Goal: Navigation & Orientation: Understand site structure

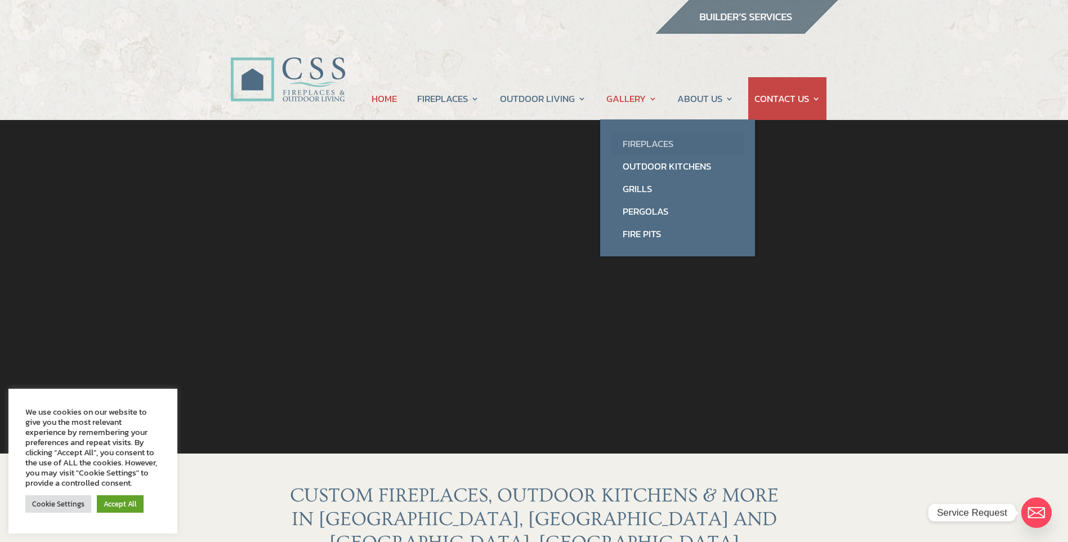
click at [645, 142] on link "Fireplaces" at bounding box center [678, 143] width 132 height 23
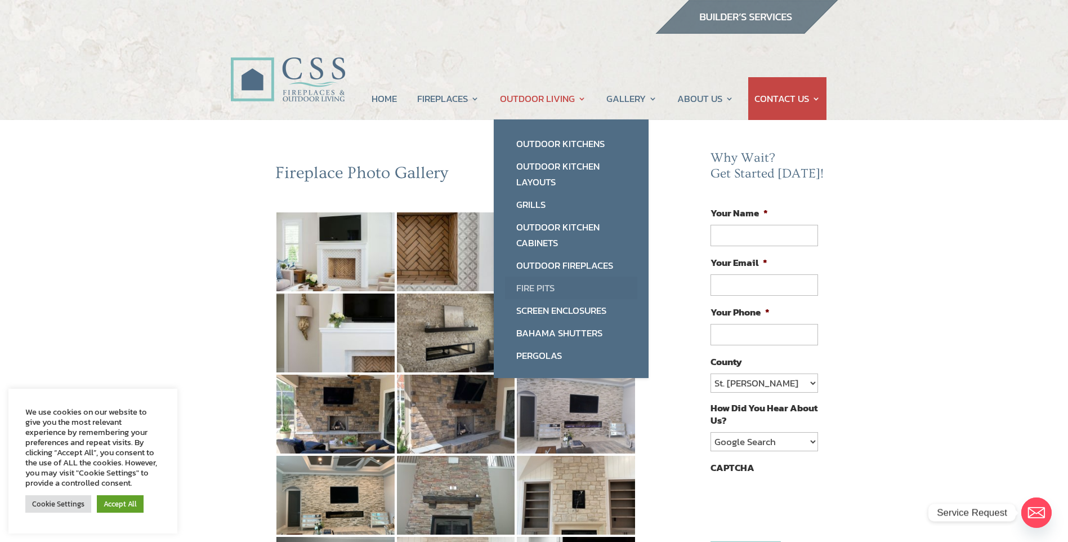
click at [531, 288] on link "Fire Pits" at bounding box center [571, 287] width 132 height 23
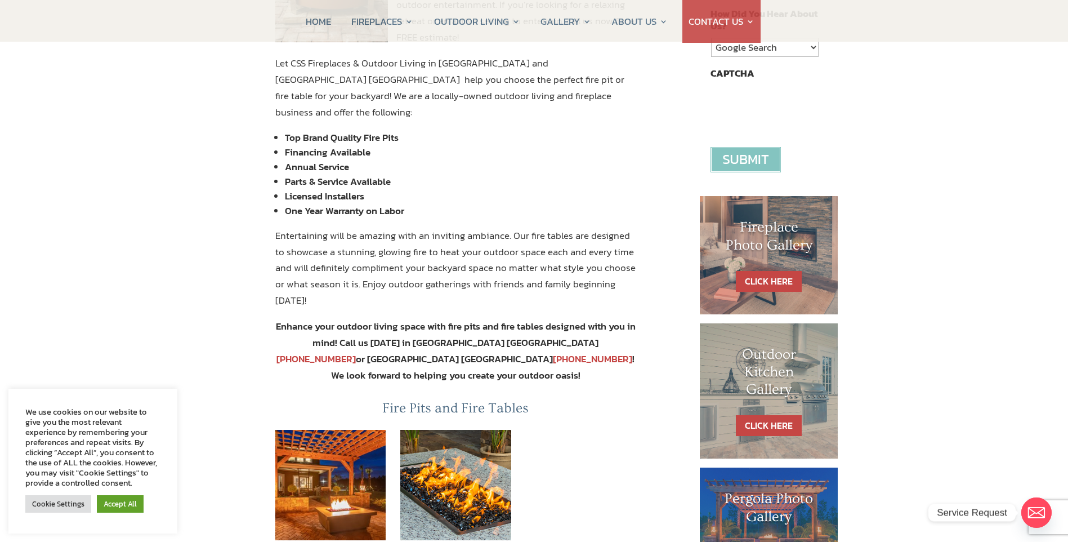
scroll to position [113, 0]
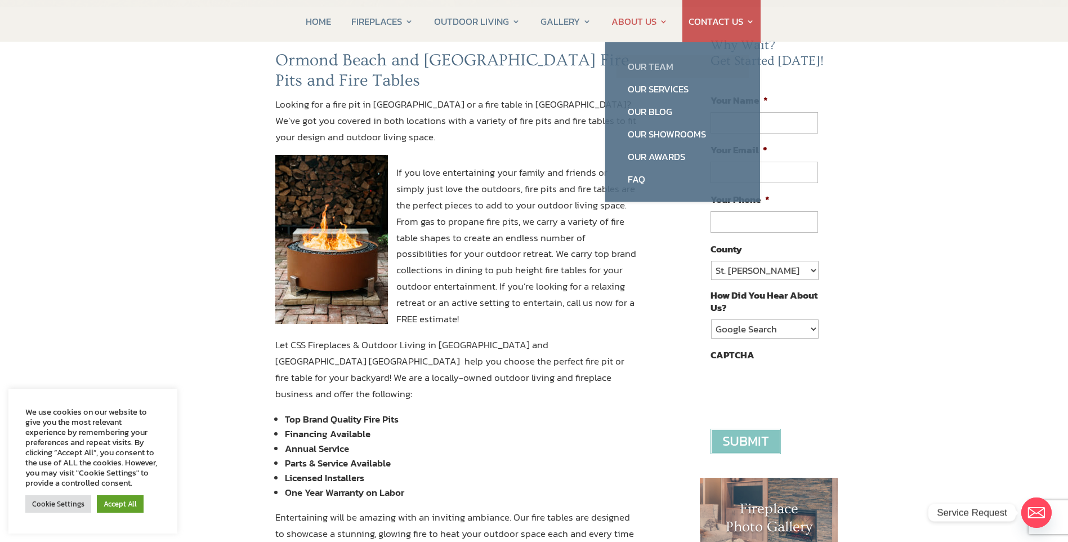
click at [655, 68] on link "Our Team" at bounding box center [683, 66] width 132 height 23
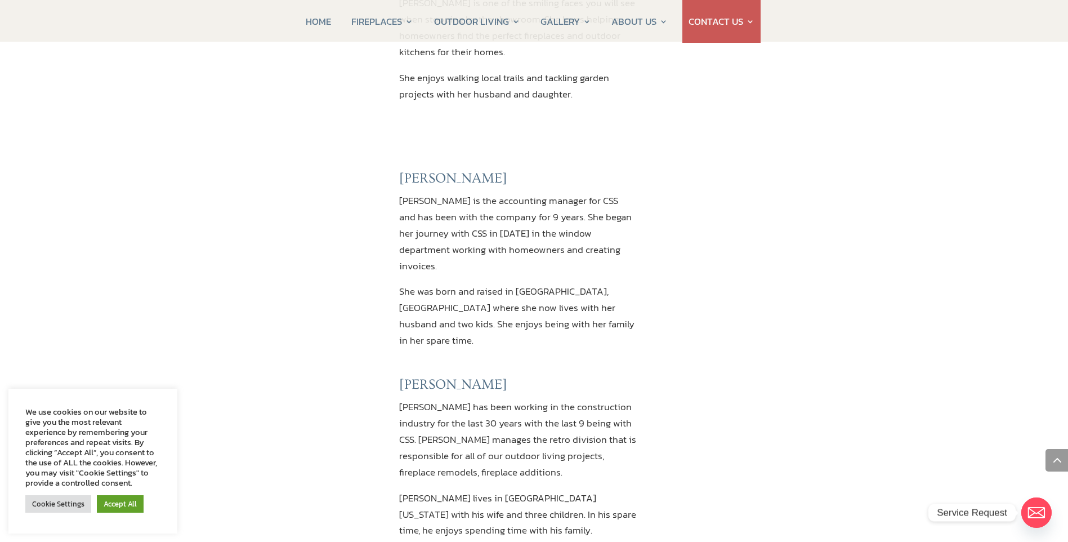
scroll to position [788, 0]
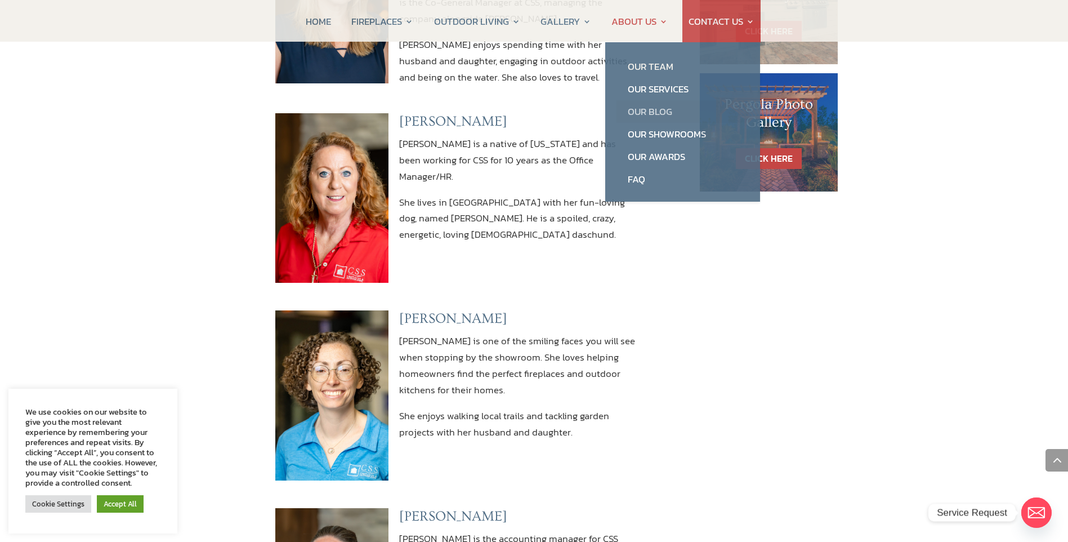
click at [641, 107] on link "Our Blog" at bounding box center [683, 111] width 132 height 23
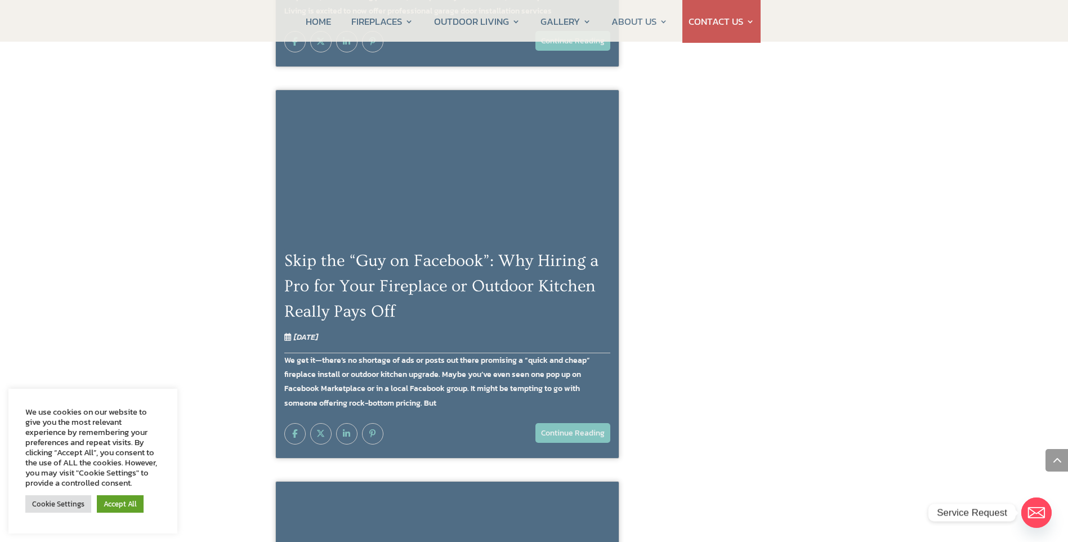
scroll to position [732, 0]
